Goal: Navigation & Orientation: Find specific page/section

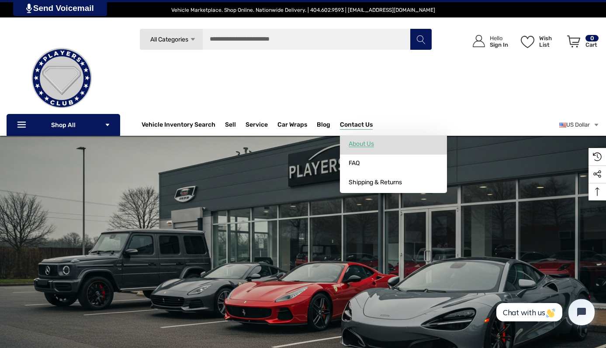
click at [372, 142] on span "About Us" at bounding box center [360, 144] width 25 height 8
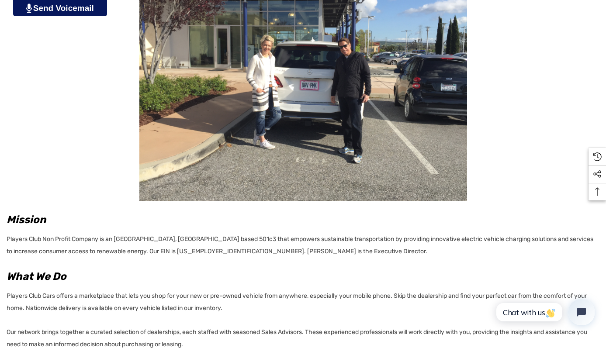
scroll to position [230, 0]
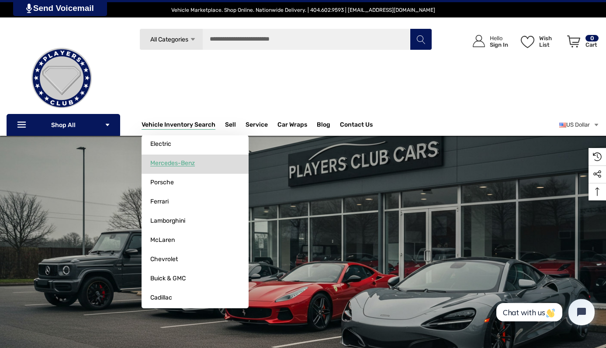
click at [172, 167] on span "Mercedes-Benz" at bounding box center [172, 163] width 45 height 8
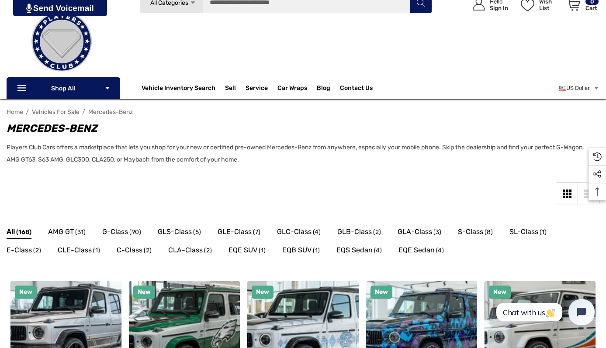
scroll to position [98, 0]
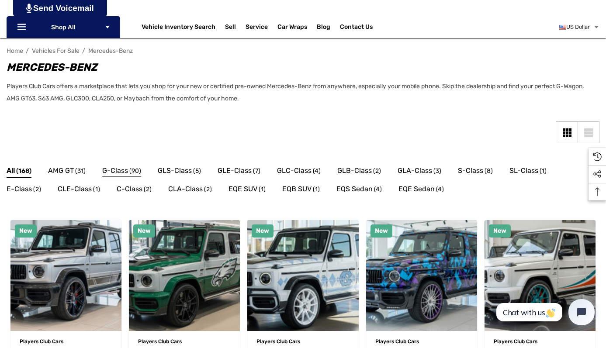
click at [124, 174] on span "G-Class" at bounding box center [115, 170] width 26 height 11
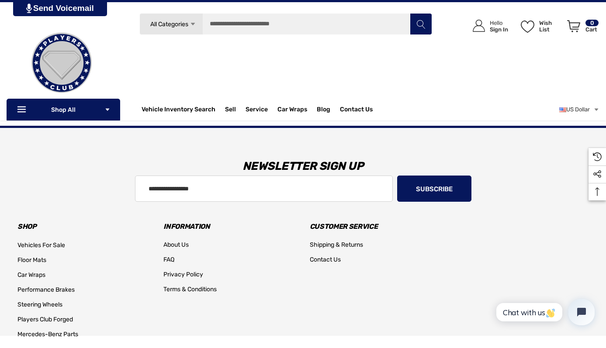
scroll to position [743, 0]
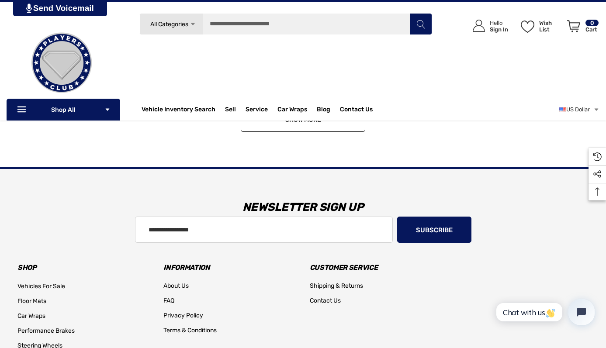
click at [313, 125] on link "Show More" at bounding box center [303, 120] width 124 height 24
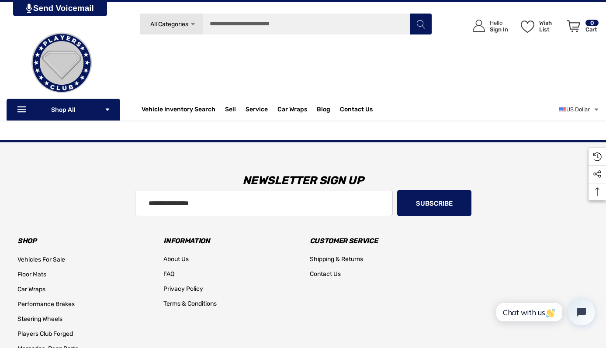
scroll to position [1207, 0]
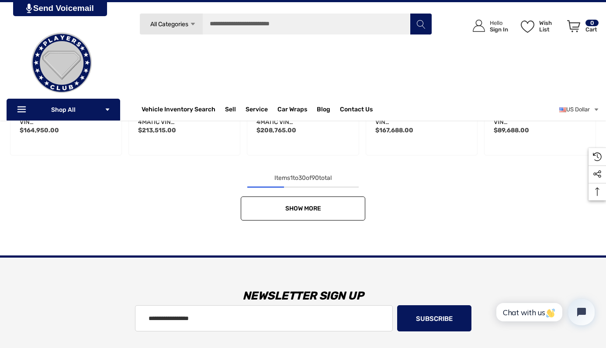
click at [313, 210] on span "Show More" at bounding box center [303, 208] width 36 height 7
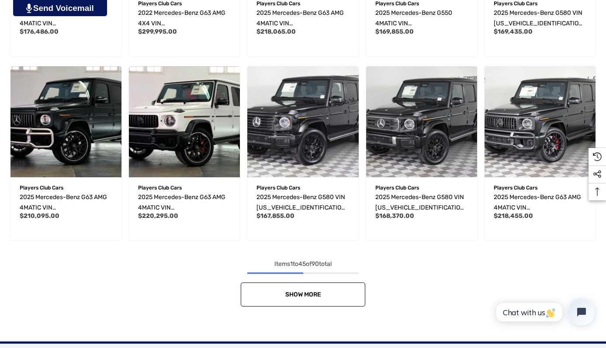
scroll to position [1677, 0]
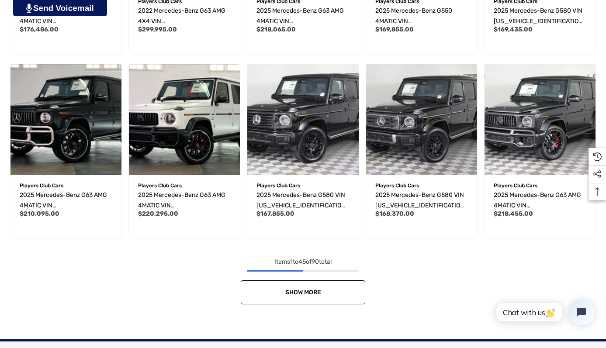
click at [290, 295] on span "Show More" at bounding box center [303, 292] width 36 height 7
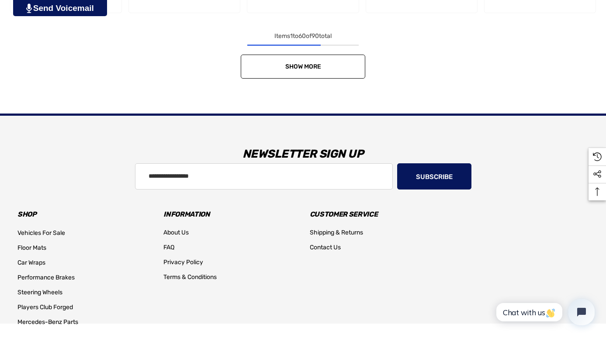
scroll to position [2361, 0]
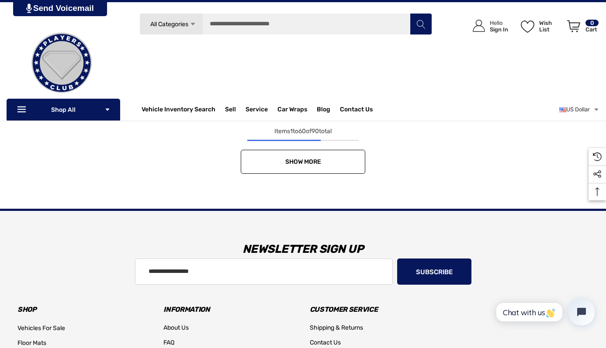
click at [306, 168] on link "Show More" at bounding box center [303, 162] width 124 height 24
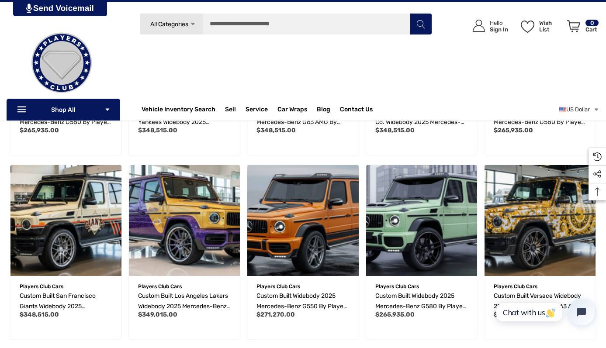
scroll to position [260, 0]
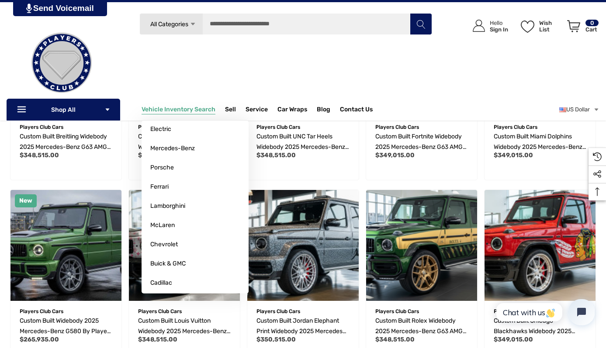
click at [176, 107] on span "Vehicle Inventory Search" at bounding box center [178, 111] width 74 height 10
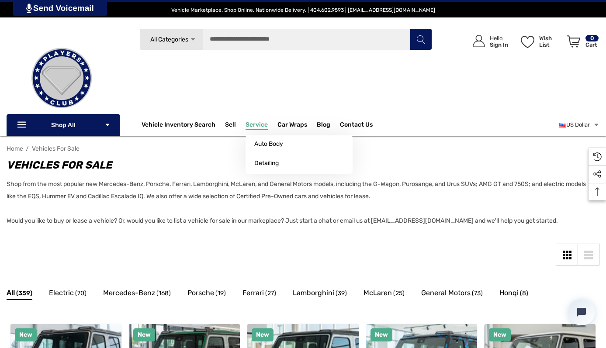
click at [254, 125] on span "Service" at bounding box center [256, 126] width 22 height 10
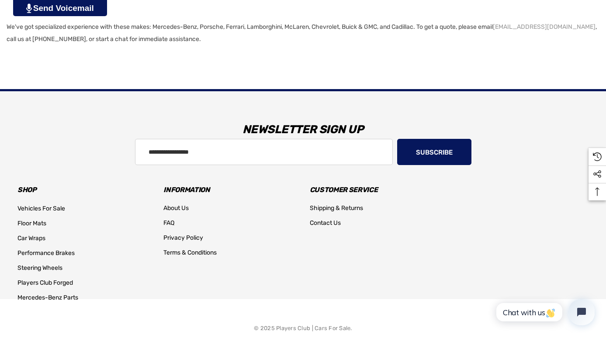
scroll to position [953, 0]
